Goal: Obtain resource: Obtain resource

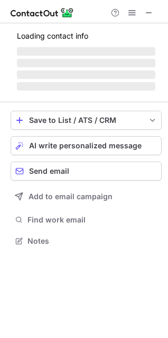
scroll to position [240, 168]
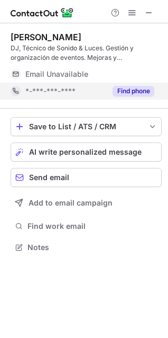
click at [129, 92] on button "Find phone" at bounding box center [134, 91] width 42 height 11
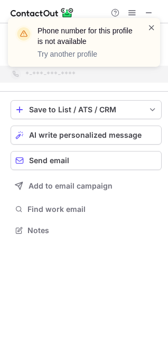
scroll to position [223, 168]
click at [153, 30] on span at bounding box center [152, 27] width 8 height 11
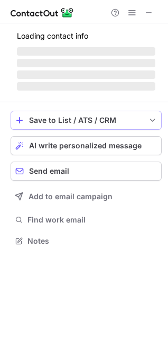
scroll to position [230, 168]
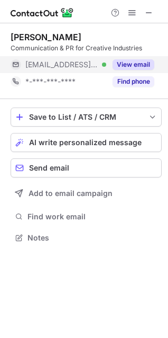
click at [142, 64] on button "View email" at bounding box center [134, 64] width 42 height 11
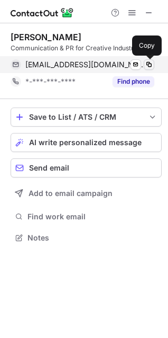
click at [148, 65] on span at bounding box center [149, 64] width 8 height 8
click at [150, 66] on span at bounding box center [149, 64] width 8 height 8
